Goal: Task Accomplishment & Management: Use online tool/utility

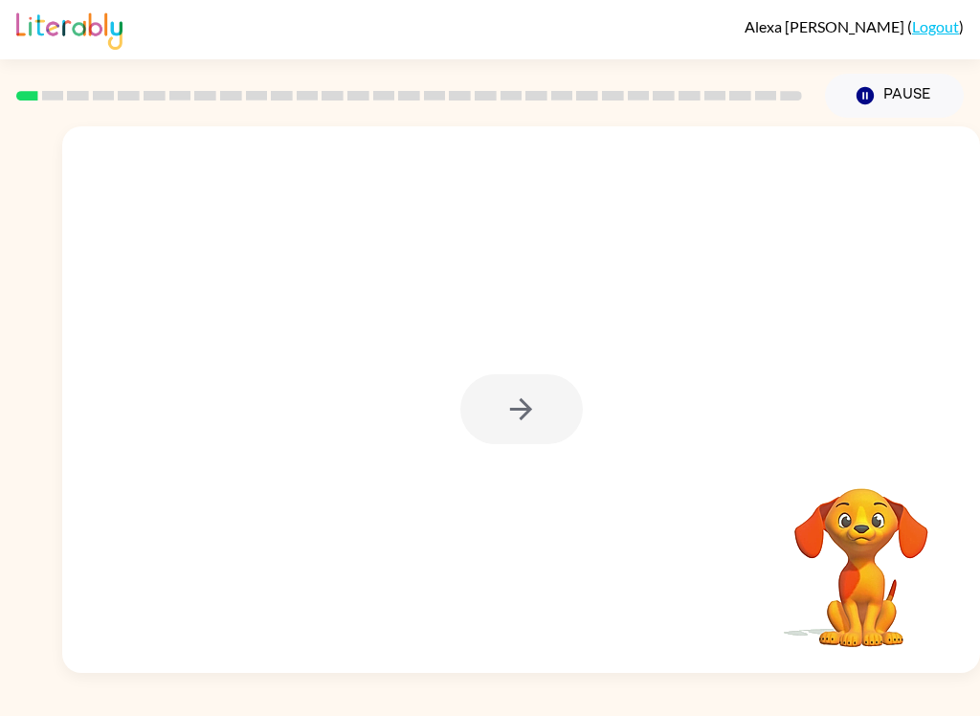
click at [972, 710] on div "Alexa Tamez-Gonzalez ( Logout ) Pause Pause Your browser must support playing .…" at bounding box center [490, 358] width 980 height 716
click at [530, 413] on icon "button" at bounding box center [520, 408] width 33 height 33
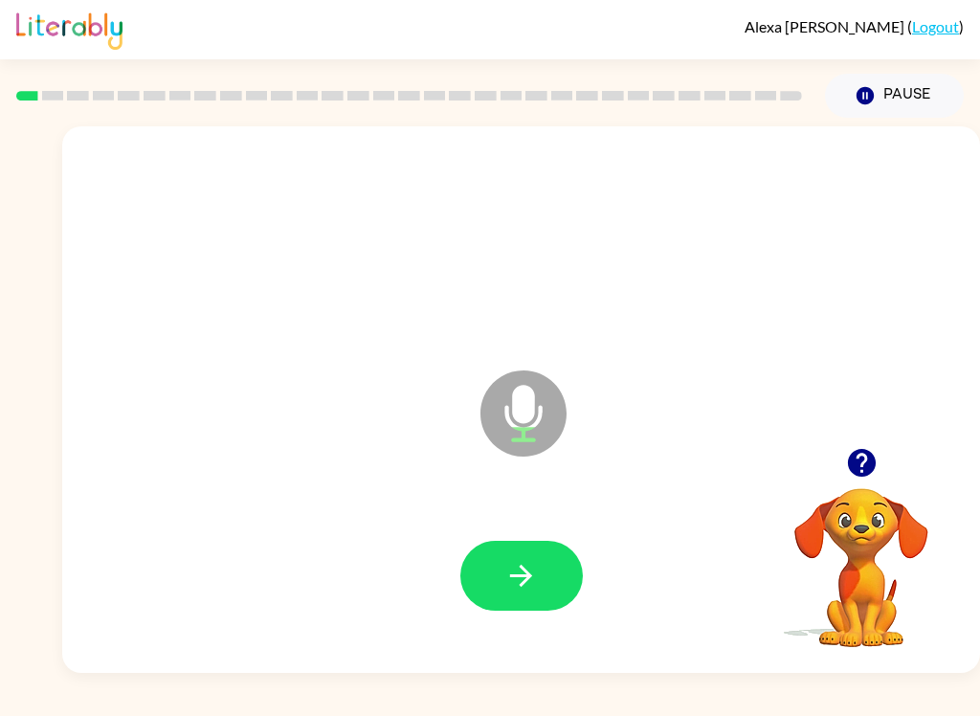
click at [538, 584] on button "button" at bounding box center [521, 576] width 122 height 70
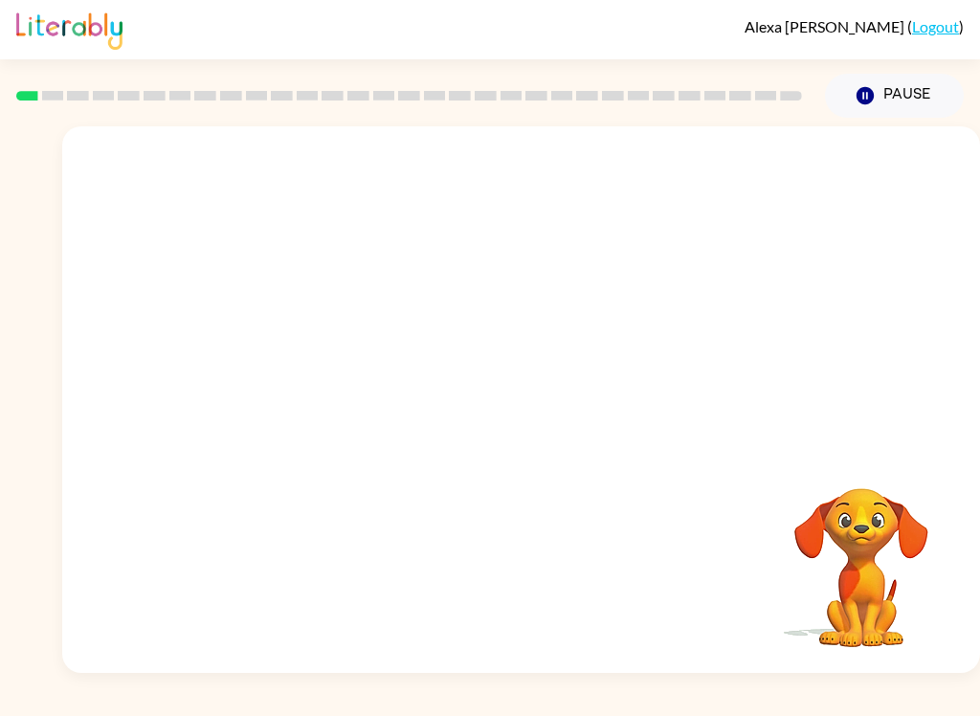
click at [181, 193] on div at bounding box center [520, 243] width 879 height 157
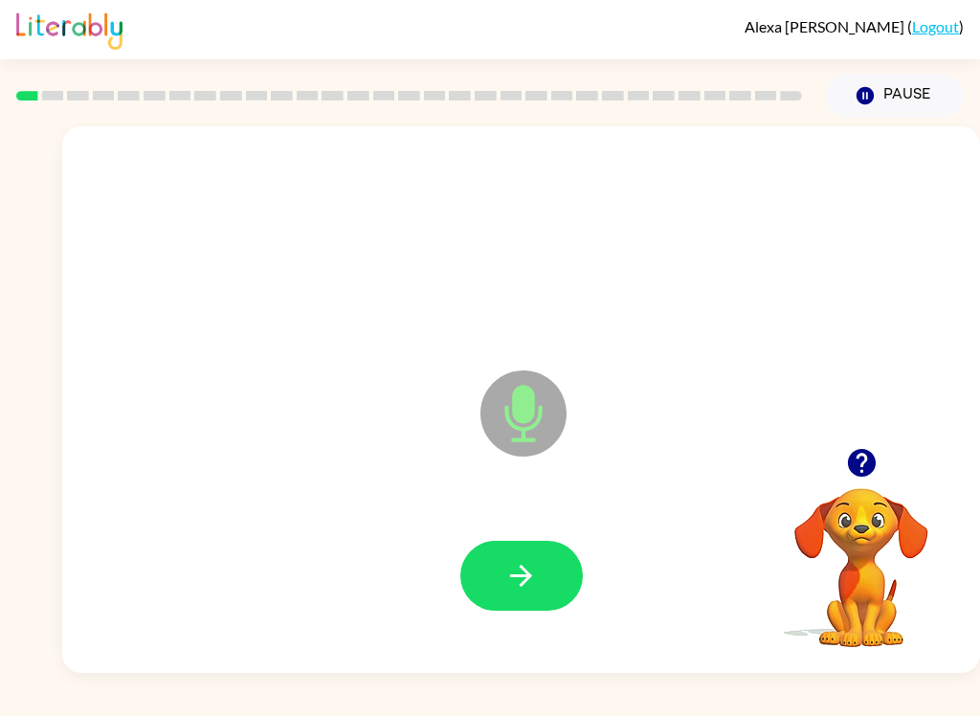
click at [483, 577] on button "button" at bounding box center [521, 576] width 122 height 70
click at [527, 587] on icon "button" at bounding box center [520, 575] width 33 height 33
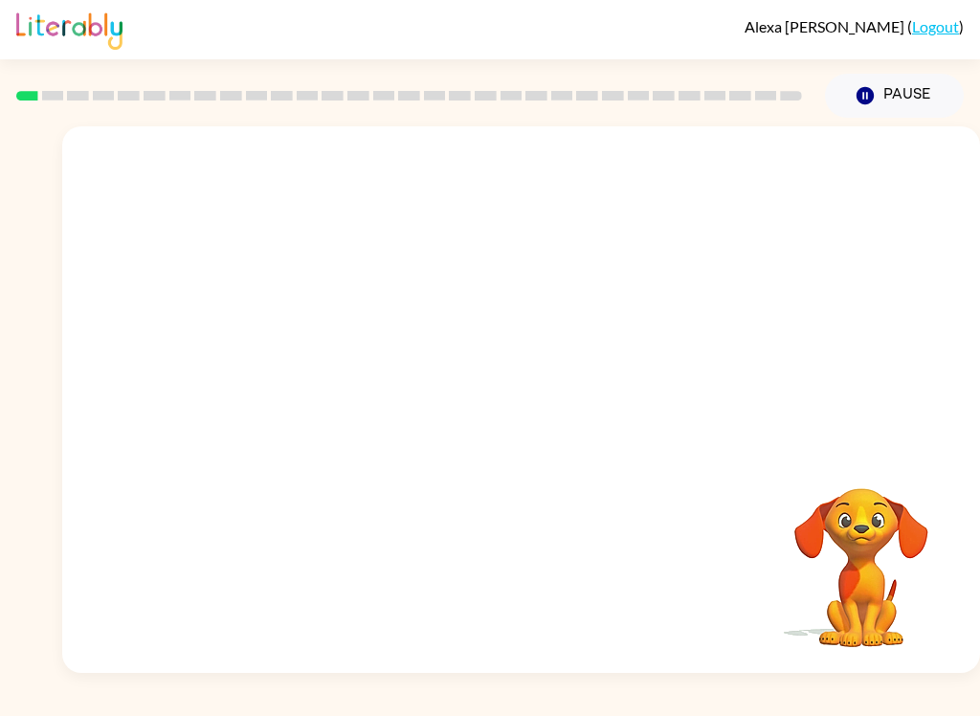
click at [884, 327] on div at bounding box center [521, 399] width 918 height 546
click at [919, 305] on div at bounding box center [520, 243] width 879 height 157
click at [873, 101] on icon "Pause" at bounding box center [865, 95] width 21 height 21
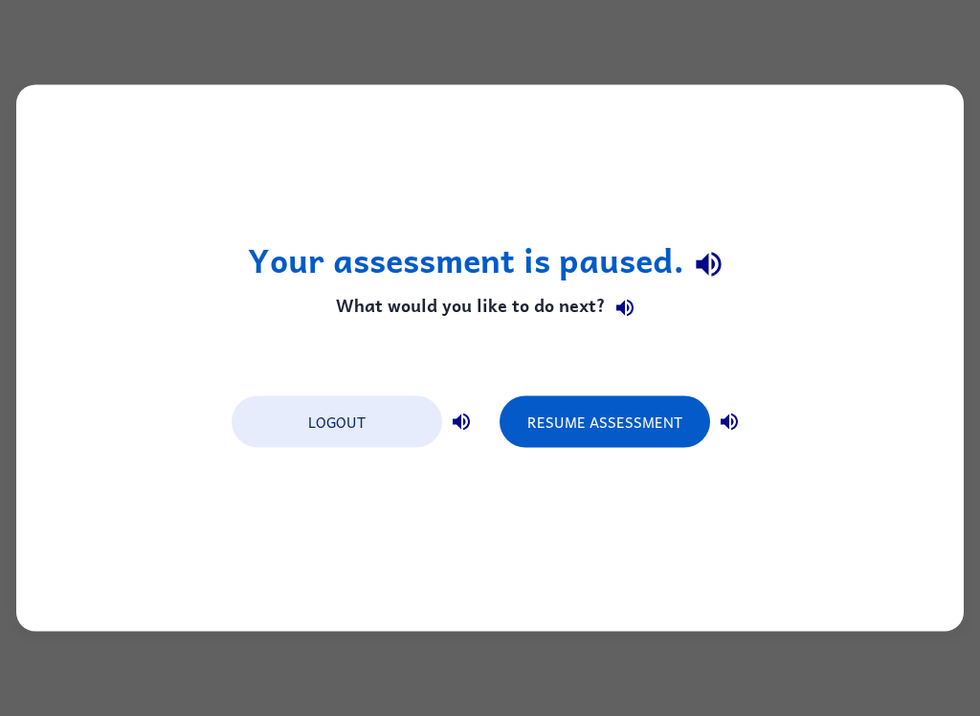
click at [867, 96] on div "Your assessment is paused. What would you like to do next? Logout Resume Assess…" at bounding box center [489, 358] width 947 height 546
click at [386, 437] on button "Logout" at bounding box center [337, 422] width 211 height 52
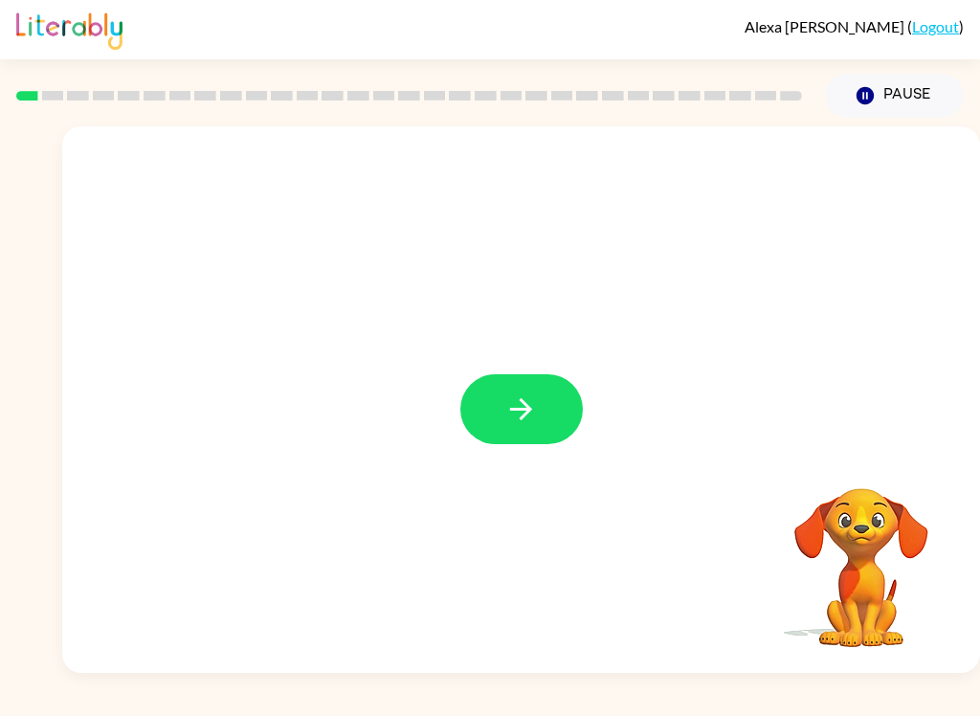
click at [516, 428] on button "button" at bounding box center [521, 409] width 122 height 70
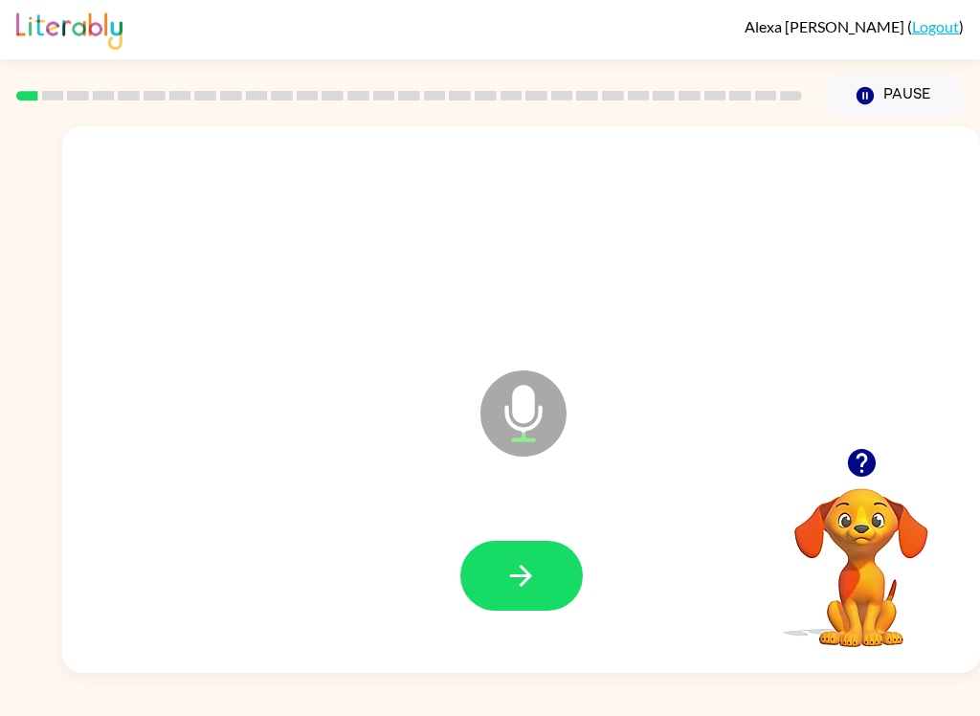
click at [531, 570] on icon "button" at bounding box center [520, 575] width 33 height 33
click at [530, 575] on icon "button" at bounding box center [521, 576] width 22 height 22
click at [532, 589] on icon "button" at bounding box center [520, 575] width 33 height 33
click at [534, 541] on button "button" at bounding box center [521, 576] width 122 height 70
click at [548, 571] on button "button" at bounding box center [521, 576] width 122 height 70
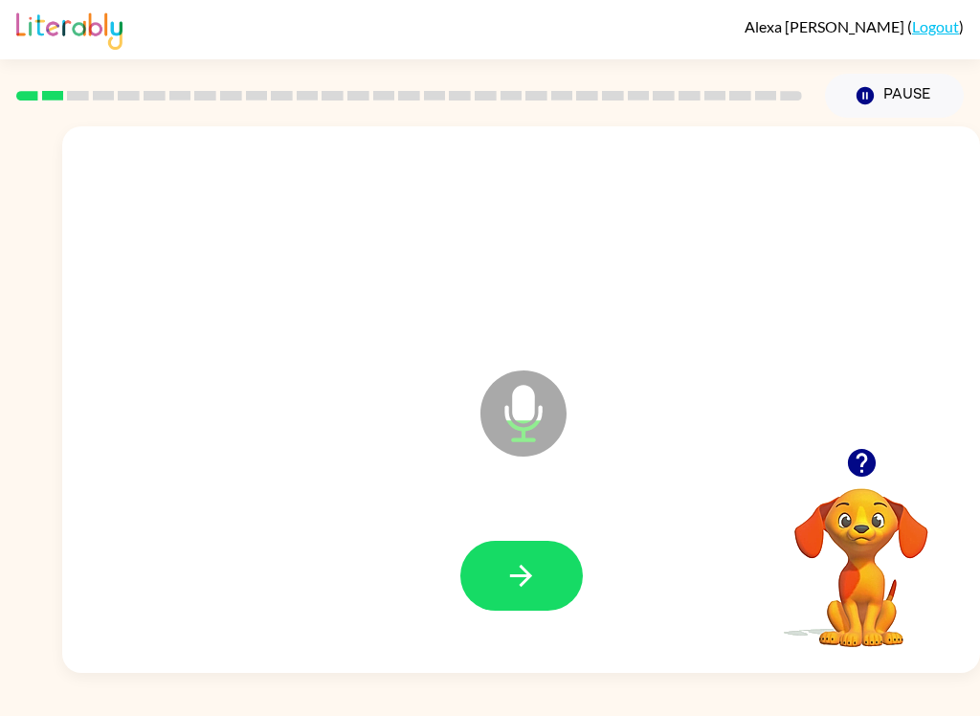
click at [511, 574] on icon "button" at bounding box center [520, 575] width 33 height 33
click at [541, 555] on button "button" at bounding box center [521, 576] width 122 height 70
click at [535, 558] on button "button" at bounding box center [521, 576] width 122 height 70
click at [534, 585] on icon "button" at bounding box center [520, 575] width 33 height 33
click at [536, 608] on button "button" at bounding box center [521, 576] width 122 height 70
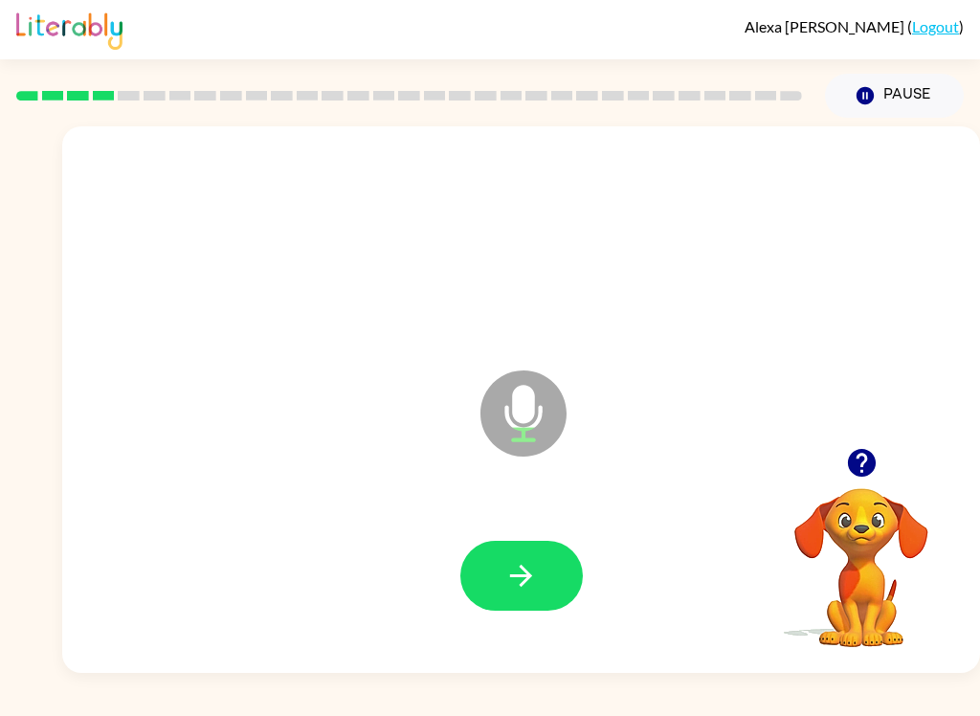
click at [553, 579] on button "button" at bounding box center [521, 576] width 122 height 70
click at [550, 575] on button "button" at bounding box center [521, 576] width 122 height 70
click at [531, 589] on icon "button" at bounding box center [520, 575] width 33 height 33
click at [537, 583] on icon "button" at bounding box center [520, 575] width 33 height 33
click at [548, 578] on button "button" at bounding box center [521, 576] width 122 height 70
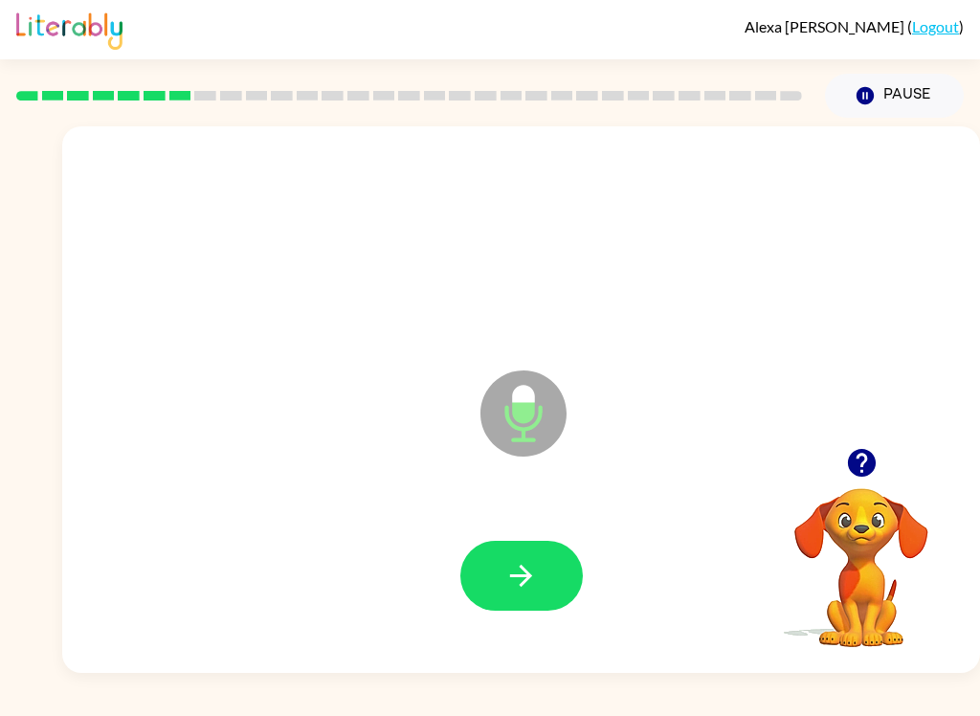
click at [531, 569] on icon "button" at bounding box center [520, 575] width 33 height 33
click at [496, 572] on button "button" at bounding box center [521, 576] width 122 height 70
click at [515, 583] on icon "button" at bounding box center [520, 575] width 33 height 33
click at [527, 581] on icon "button" at bounding box center [521, 576] width 22 height 22
click at [541, 575] on button "button" at bounding box center [521, 576] width 122 height 70
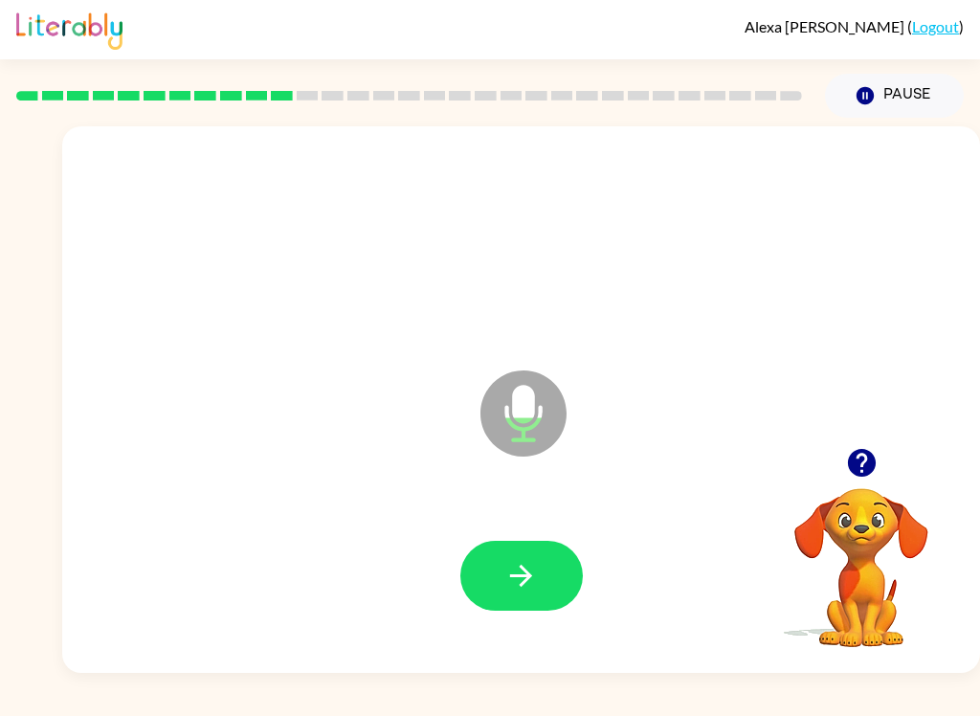
click at [545, 580] on button "button" at bounding box center [521, 576] width 122 height 70
click at [537, 584] on icon "button" at bounding box center [520, 575] width 33 height 33
click at [574, 553] on button "button" at bounding box center [521, 576] width 122 height 70
click at [460, 603] on div at bounding box center [521, 576] width 122 height 70
click at [522, 583] on icon "button" at bounding box center [520, 575] width 33 height 33
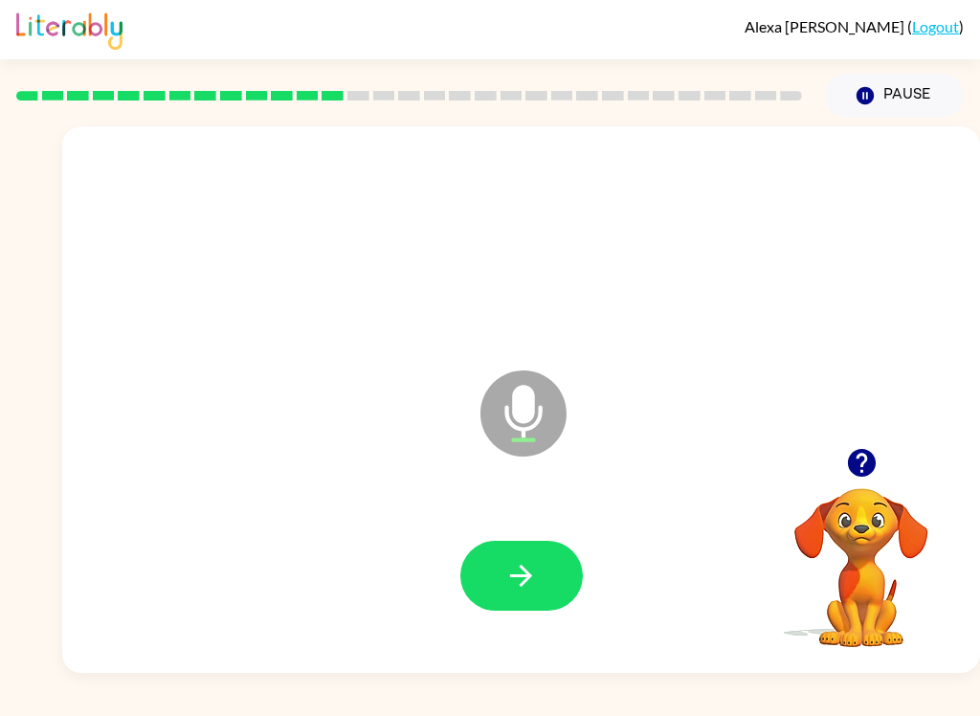
click at [527, 579] on icon "button" at bounding box center [521, 576] width 22 height 22
click at [497, 556] on button "button" at bounding box center [521, 576] width 122 height 70
click at [500, 544] on button "button" at bounding box center [521, 576] width 122 height 70
click at [532, 544] on button "button" at bounding box center [521, 576] width 122 height 70
click at [512, 564] on icon "button" at bounding box center [520, 575] width 33 height 33
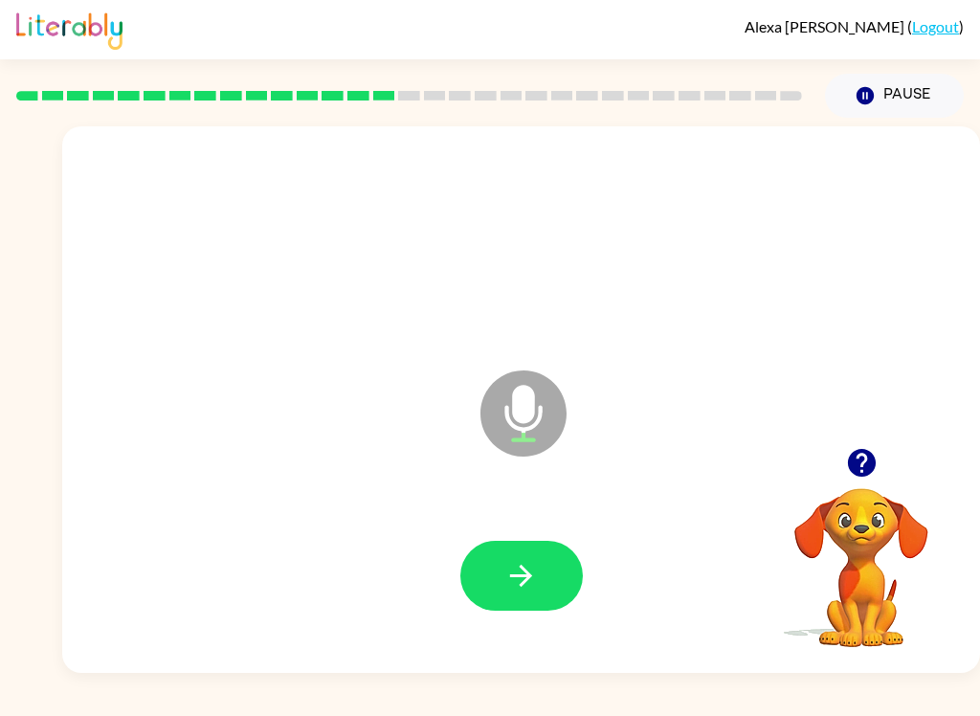
click at [489, 566] on button "button" at bounding box center [521, 576] width 122 height 70
click at [495, 569] on button "button" at bounding box center [521, 576] width 122 height 70
click at [533, 571] on icon "button" at bounding box center [520, 575] width 33 height 33
click at [508, 595] on button "button" at bounding box center [521, 576] width 122 height 70
click at [495, 547] on button "button" at bounding box center [521, 576] width 122 height 70
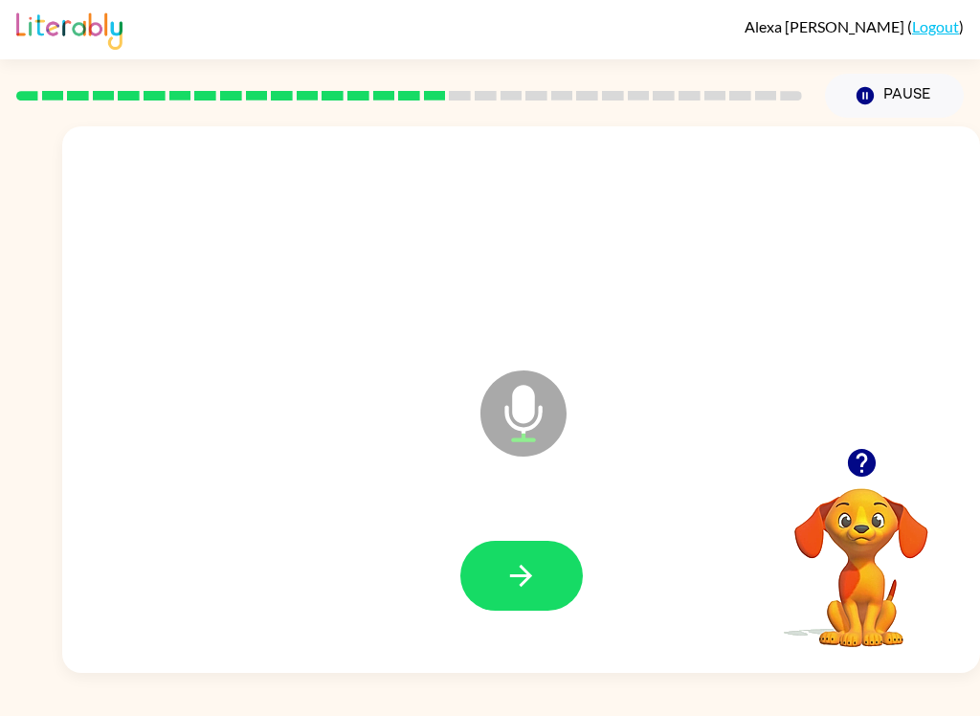
click at [527, 610] on button "button" at bounding box center [521, 576] width 122 height 70
click at [529, 573] on icon "button" at bounding box center [521, 576] width 22 height 22
click at [522, 590] on icon "button" at bounding box center [520, 575] width 33 height 33
click at [523, 601] on button "button" at bounding box center [521, 576] width 122 height 70
click at [548, 590] on button "button" at bounding box center [521, 576] width 122 height 70
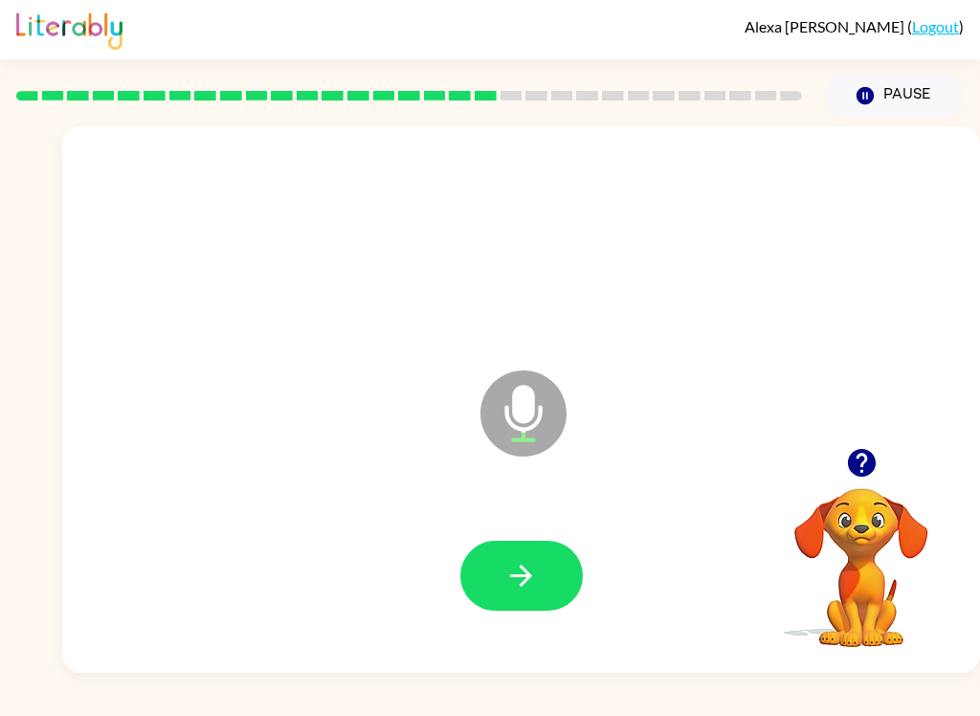
click at [555, 589] on button "button" at bounding box center [521, 576] width 122 height 70
click at [554, 566] on button "button" at bounding box center [521, 576] width 122 height 70
click at [567, 567] on button "button" at bounding box center [521, 576] width 122 height 70
click at [905, 662] on div "Microphone The Microphone is here when it is your turn to talk" at bounding box center [521, 399] width 918 height 546
click at [577, 587] on button "button" at bounding box center [521, 576] width 122 height 70
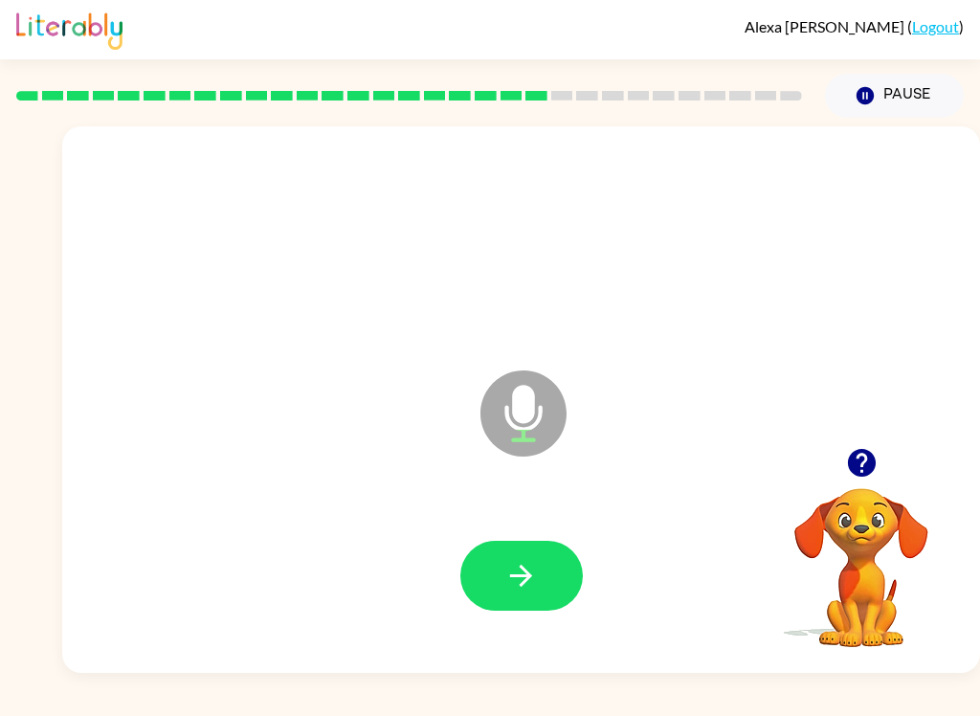
click at [545, 558] on button "button" at bounding box center [521, 576] width 122 height 70
click at [520, 585] on icon "button" at bounding box center [520, 575] width 33 height 33
click at [513, 569] on icon "button" at bounding box center [520, 575] width 33 height 33
click at [517, 574] on icon "button" at bounding box center [520, 575] width 33 height 33
click at [541, 567] on button "button" at bounding box center [521, 576] width 122 height 70
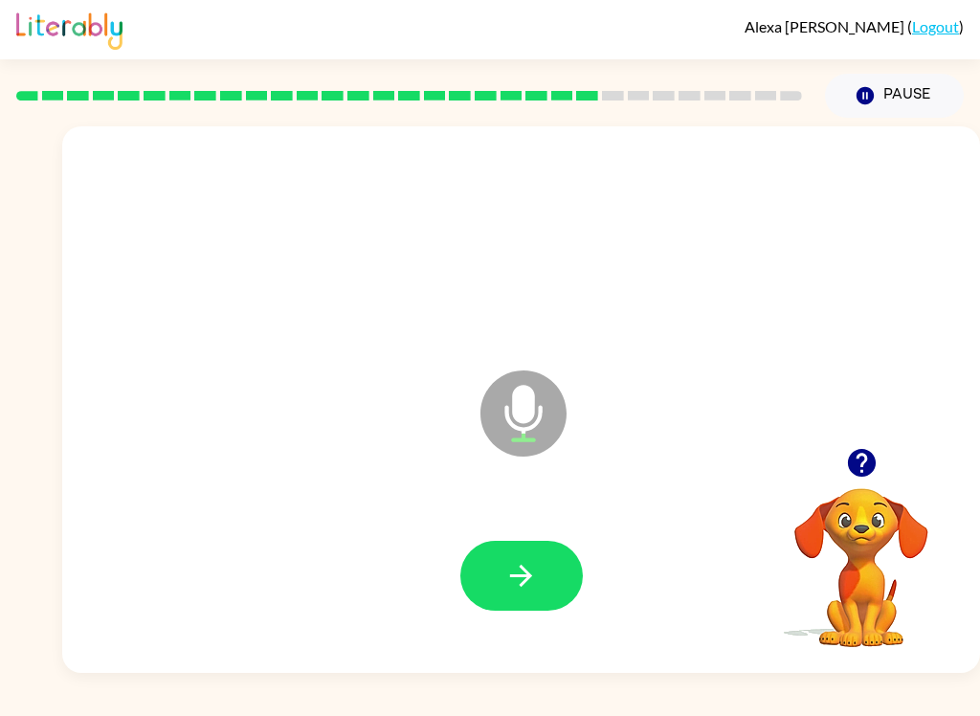
click at [517, 592] on icon "button" at bounding box center [520, 575] width 33 height 33
click at [538, 570] on button "button" at bounding box center [521, 576] width 122 height 70
click at [532, 604] on button "button" at bounding box center [521, 576] width 122 height 70
click at [537, 574] on icon "button" at bounding box center [520, 575] width 33 height 33
click at [524, 542] on button "button" at bounding box center [521, 576] width 122 height 70
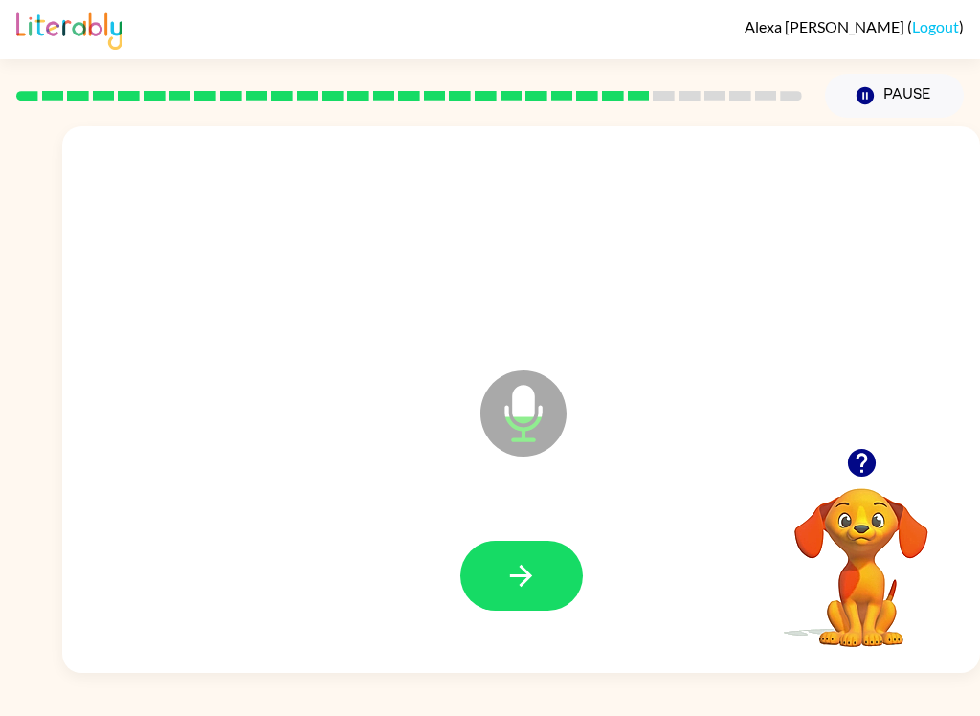
click at [523, 582] on icon "button" at bounding box center [521, 576] width 22 height 22
click at [520, 611] on button "button" at bounding box center [521, 576] width 122 height 70
click at [532, 574] on icon "button" at bounding box center [520, 575] width 33 height 33
click at [544, 567] on button "button" at bounding box center [521, 576] width 122 height 70
click at [540, 571] on button "button" at bounding box center [521, 576] width 122 height 70
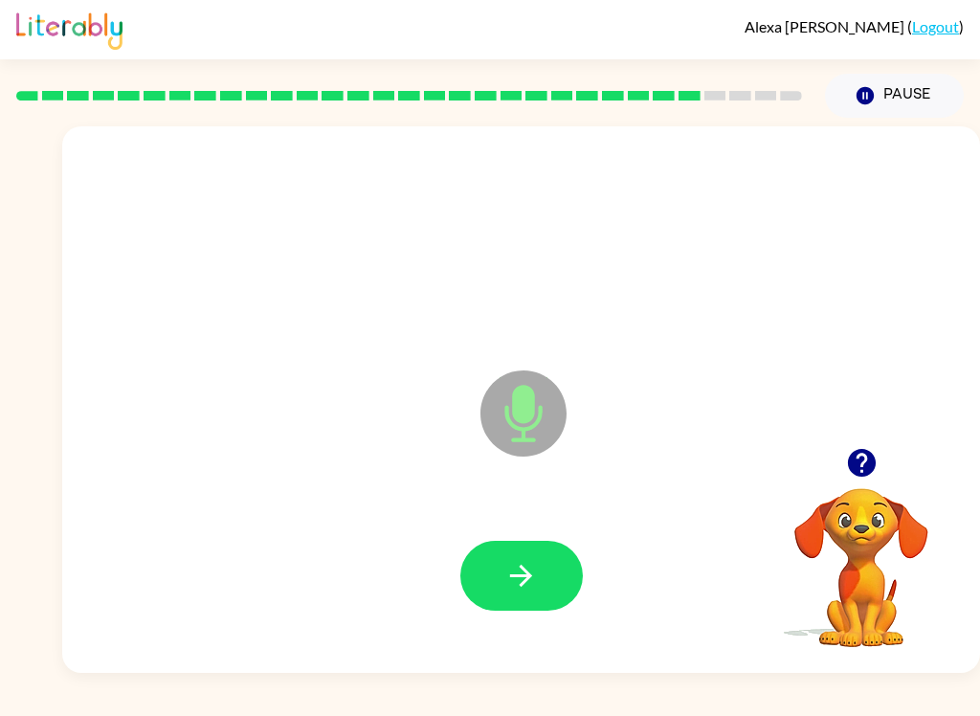
click at [521, 576] on icon "button" at bounding box center [521, 576] width 22 height 22
click at [543, 589] on button "button" at bounding box center [521, 576] width 122 height 70
click at [542, 580] on button "button" at bounding box center [521, 576] width 122 height 70
click at [539, 572] on button "button" at bounding box center [521, 576] width 122 height 70
click at [537, 566] on icon "button" at bounding box center [520, 575] width 33 height 33
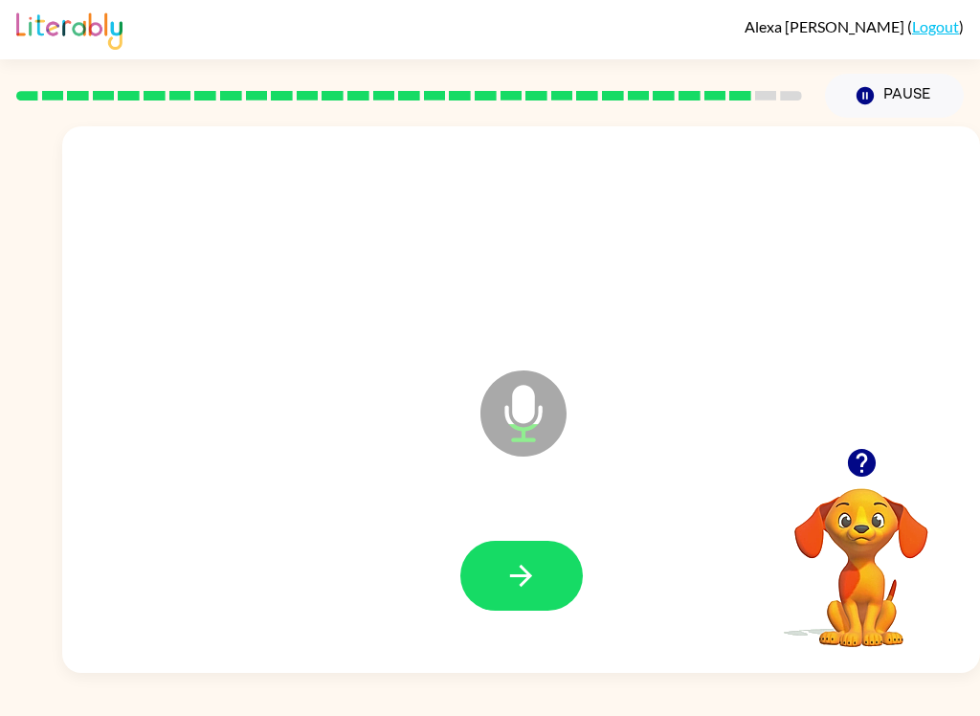
click at [555, 570] on button "button" at bounding box center [521, 576] width 122 height 70
click at [539, 561] on button "button" at bounding box center [521, 576] width 122 height 70
click at [919, 700] on div "[PERSON_NAME] ( Logout ) Pause Pause Microphone The Microphone is here when it …" at bounding box center [490, 358] width 980 height 716
click at [510, 589] on icon "button" at bounding box center [520, 575] width 33 height 33
